Goal: Communication & Community: Answer question/provide support

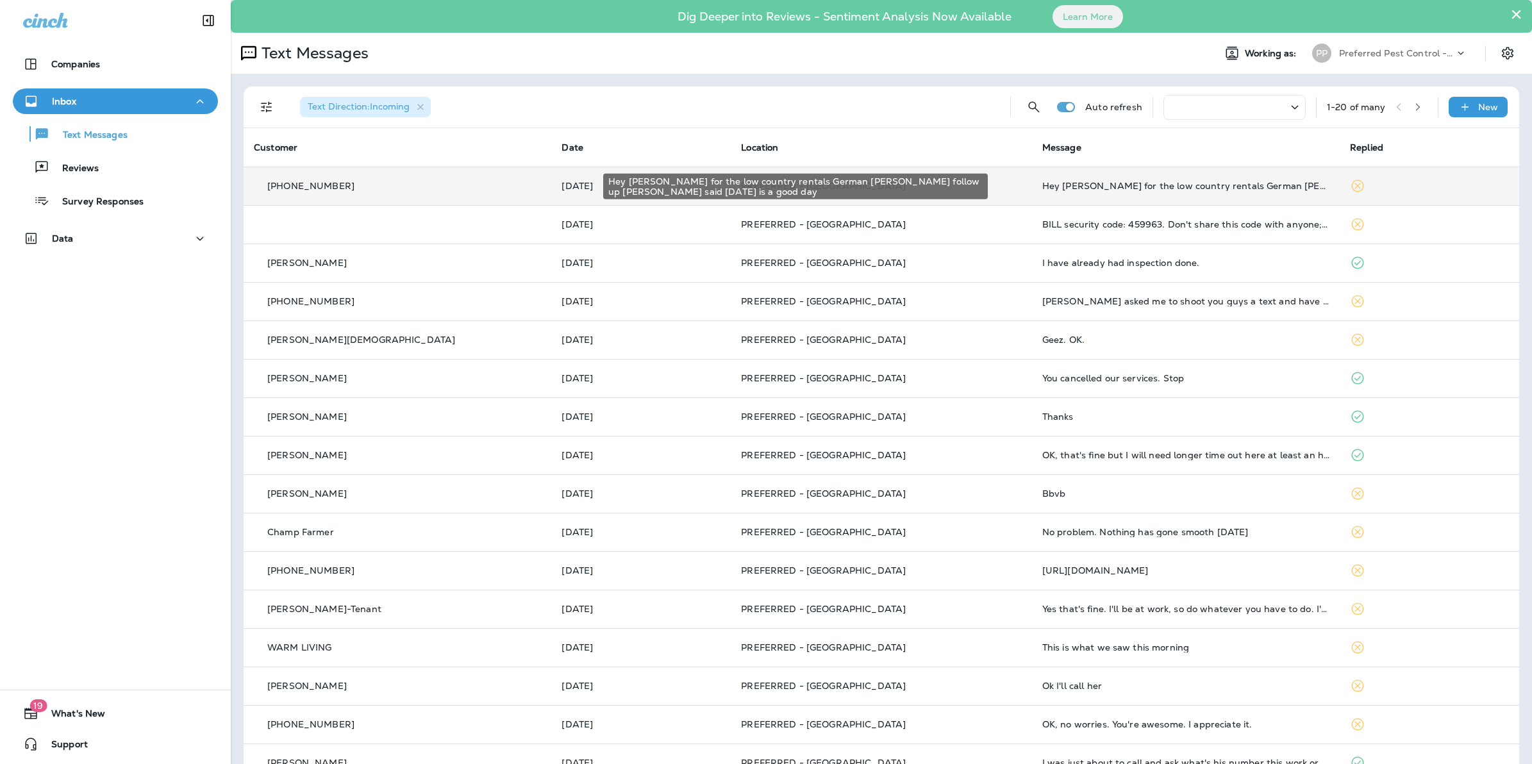
click at [1138, 188] on div "Hey [PERSON_NAME] for the low country rentals German [PERSON_NAME] follow up [P…" at bounding box center [1185, 186] width 287 height 10
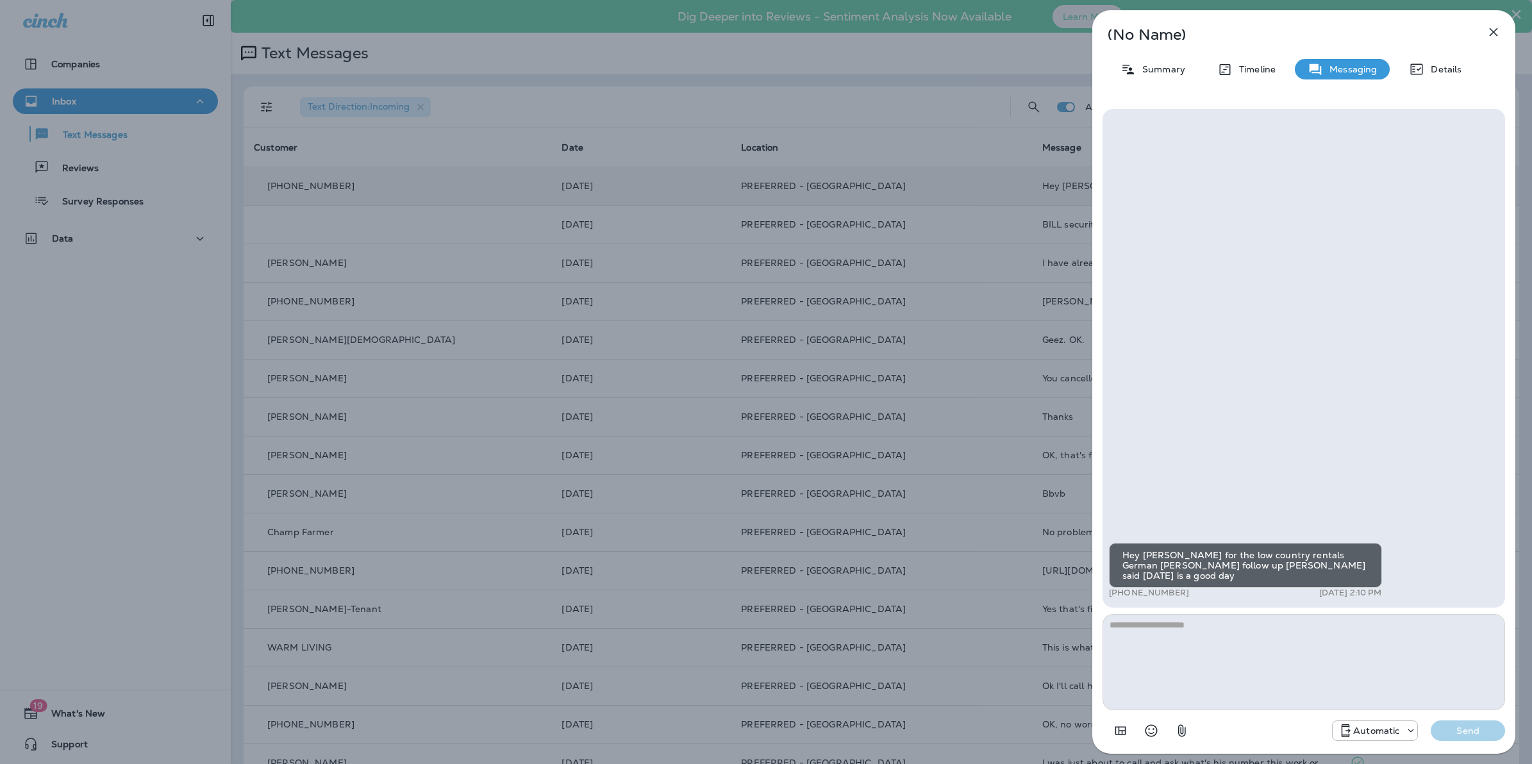
drag, startPoint x: 1318, startPoint y: 340, endPoint x: 1301, endPoint y: 338, distance: 16.8
click at [1316, 340] on div "Hey [PERSON_NAME] for the low country rentals German [PERSON_NAME] follow up [P…" at bounding box center [1303, 358] width 403 height 499
click at [1249, 629] on textarea at bounding box center [1303, 662] width 403 height 96
click at [1209, 385] on div "Hey [PERSON_NAME] for the low country rentals German [PERSON_NAME] follow up [P…" at bounding box center [1303, 358] width 403 height 499
click at [1170, 640] on textarea at bounding box center [1303, 662] width 403 height 96
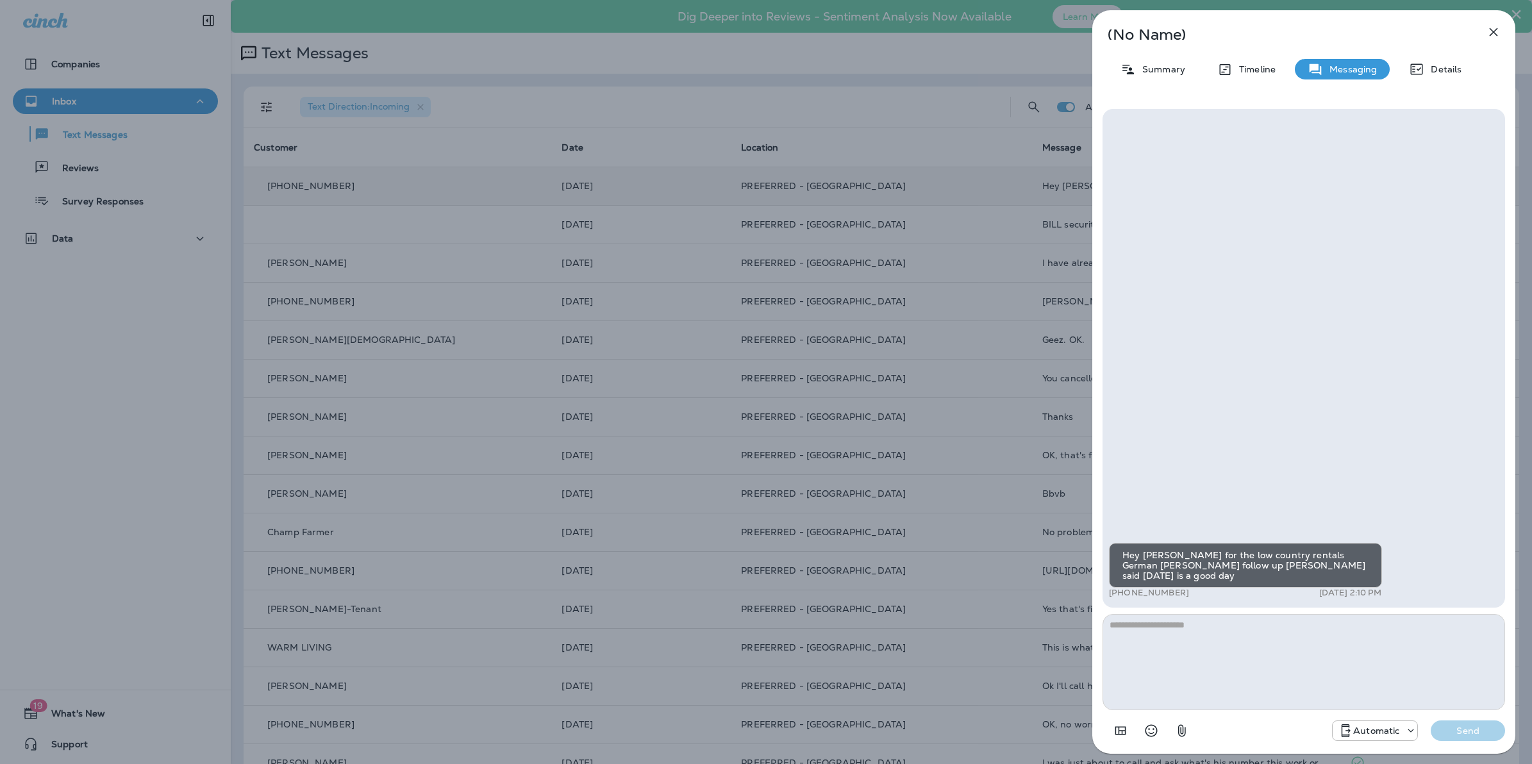
drag, startPoint x: 1109, startPoint y: 591, endPoint x: 1181, endPoint y: 592, distance: 72.4
click at [1181, 592] on p "[PHONE_NUMBER]" at bounding box center [1149, 593] width 80 height 10
click at [1180, 593] on p "[PHONE_NUMBER]" at bounding box center [1149, 593] width 80 height 10
click at [1222, 505] on div "Hey [PERSON_NAME] for the low country rentals German [PERSON_NAME] follow up [P…" at bounding box center [1303, 358] width 403 height 499
drag, startPoint x: 1388, startPoint y: 593, endPoint x: 1379, endPoint y: 593, distance: 8.3
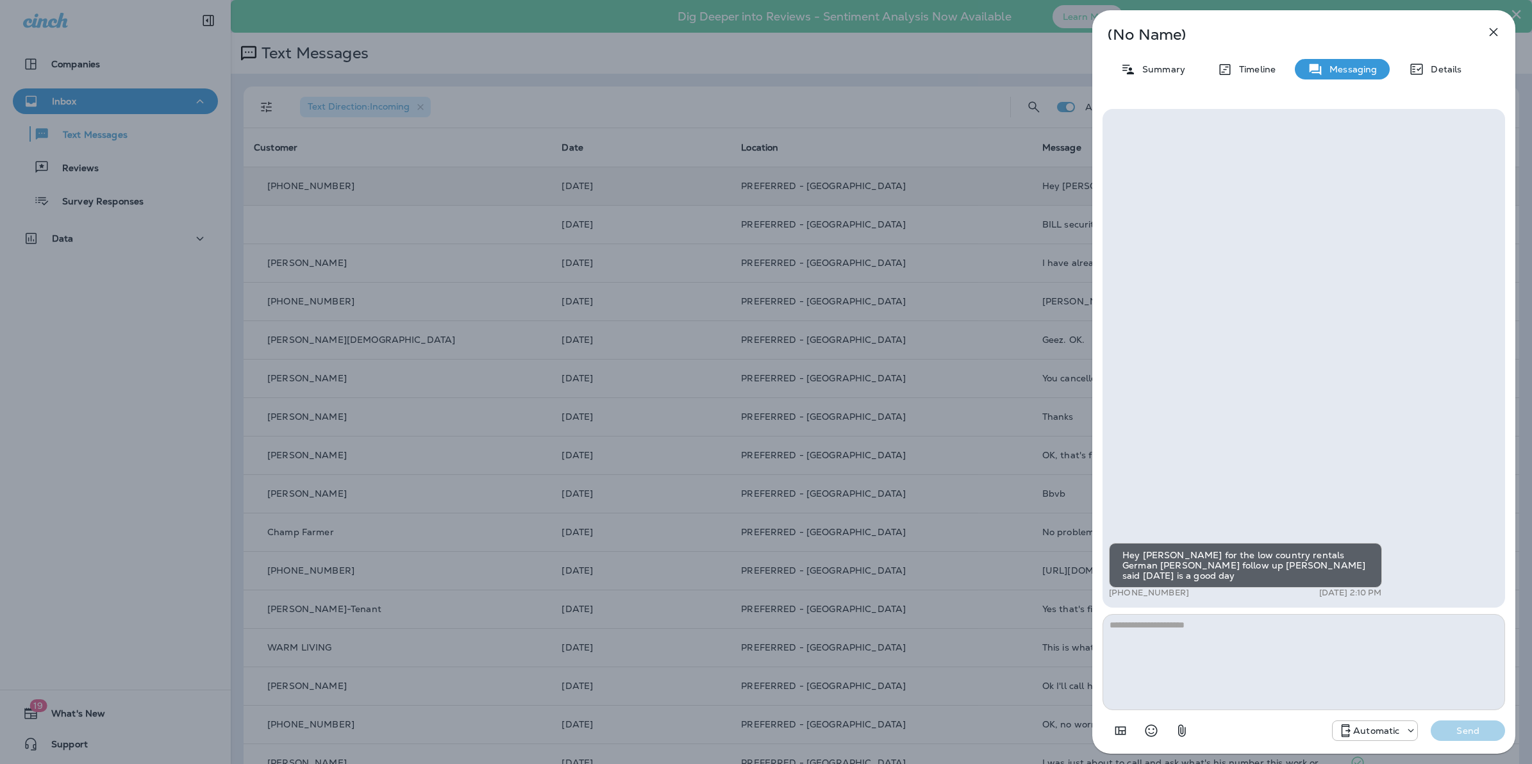
click at [1388, 593] on div "Hey [PERSON_NAME] for the low country rentals German [PERSON_NAME] follow up [P…" at bounding box center [1304, 572] width 390 height 58
click at [1328, 574] on div "Hey [PERSON_NAME] for the low country rentals German [PERSON_NAME] follow up [P…" at bounding box center [1245, 565] width 273 height 45
drag, startPoint x: 1337, startPoint y: 574, endPoint x: 1085, endPoint y: 515, distance: 259.3
click at [1085, 515] on div "(No Name) Summary Timeline Messaging Details Hey [PERSON_NAME] for the low coun…" at bounding box center [1304, 382] width 456 height 764
drag, startPoint x: 1085, startPoint y: 515, endPoint x: 1379, endPoint y: 440, distance: 304.2
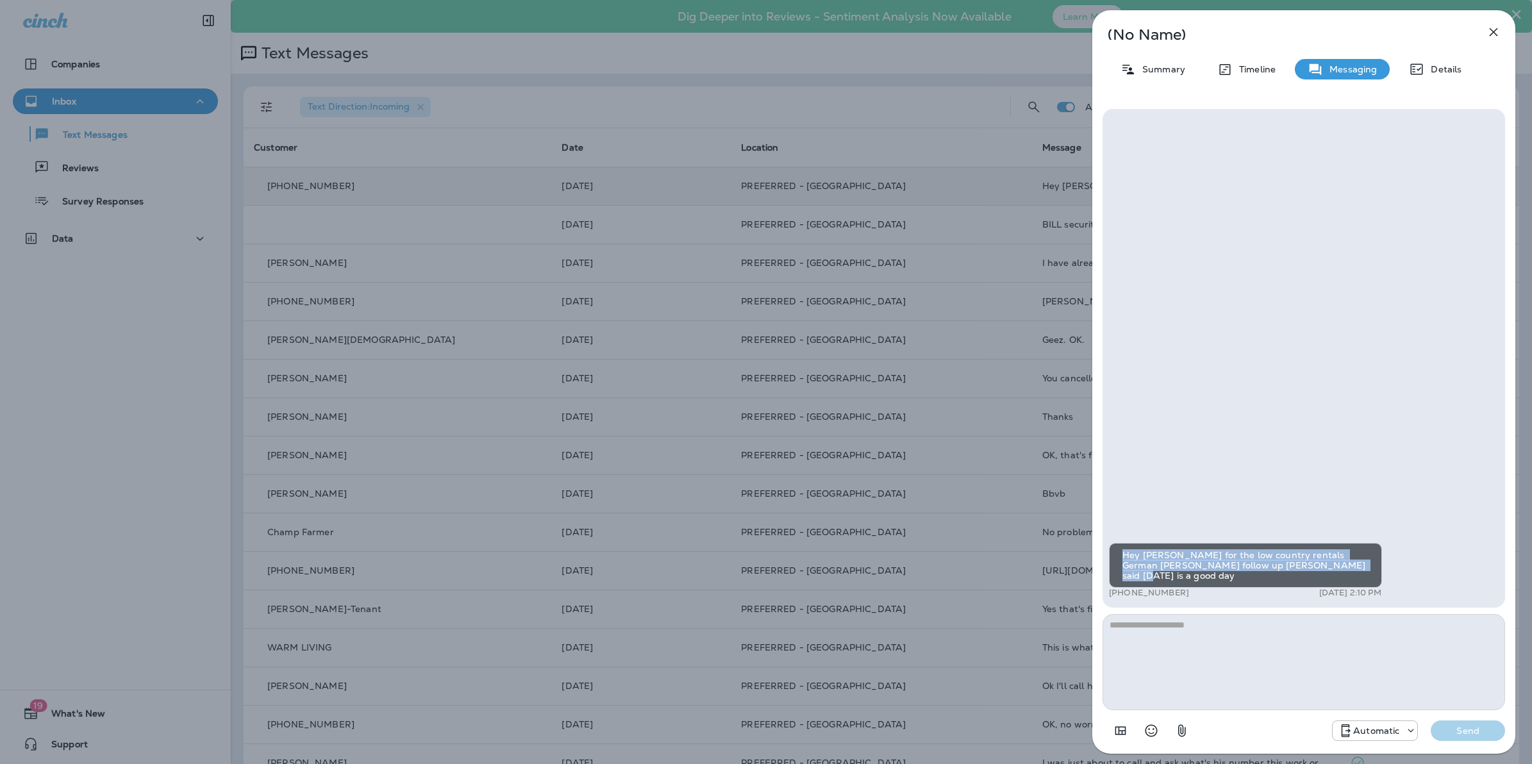
click at [1379, 440] on div "Hey [PERSON_NAME] for the low country rentals German [PERSON_NAME] follow up [P…" at bounding box center [1303, 358] width 403 height 499
click at [1299, 635] on textarea at bounding box center [1303, 662] width 403 height 96
drag, startPoint x: 668, startPoint y: 173, endPoint x: 678, endPoint y: 175, distance: 9.8
click at [668, 173] on div "(No Name) Summary Timeline Messaging Details Hey [PERSON_NAME] for the low coun…" at bounding box center [766, 382] width 1532 height 764
